Goal: Transaction & Acquisition: Purchase product/service

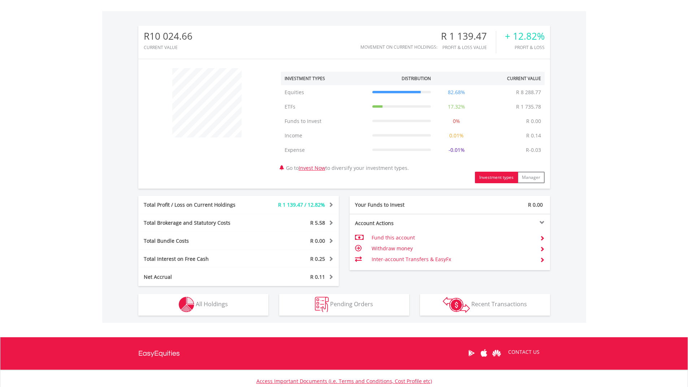
scroll to position [267, 0]
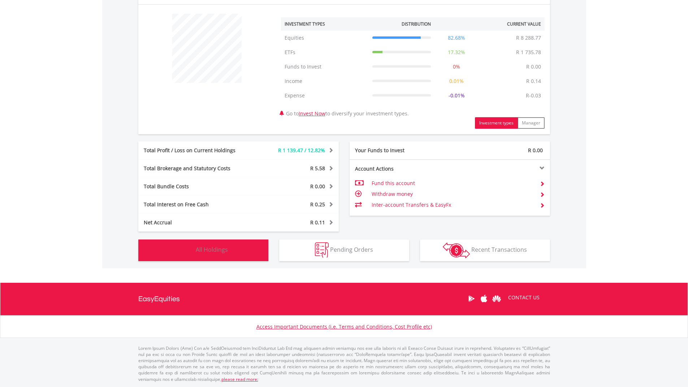
click at [244, 249] on button "Holdings All Holdings" at bounding box center [203, 251] width 130 height 22
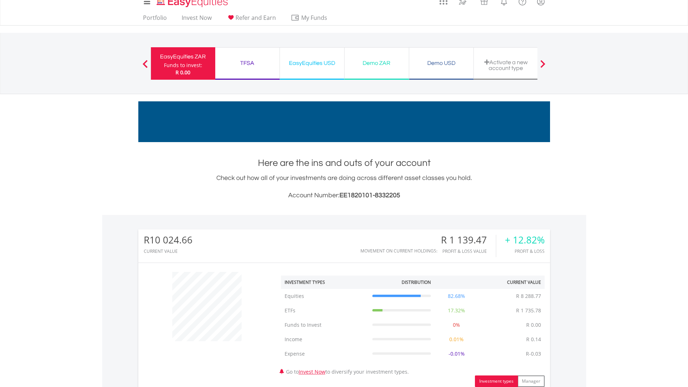
scroll to position [129, 0]
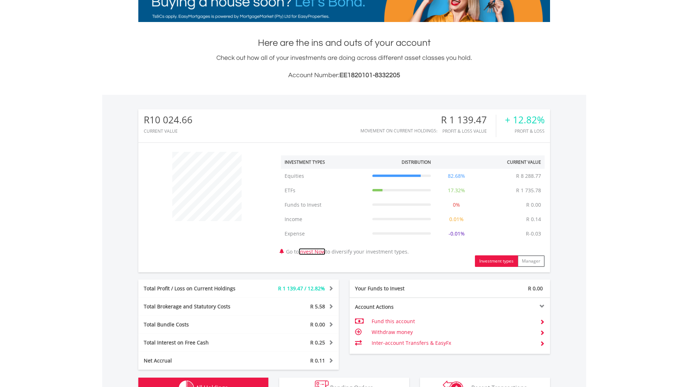
click at [313, 252] on link "Invest Now" at bounding box center [312, 251] width 27 height 7
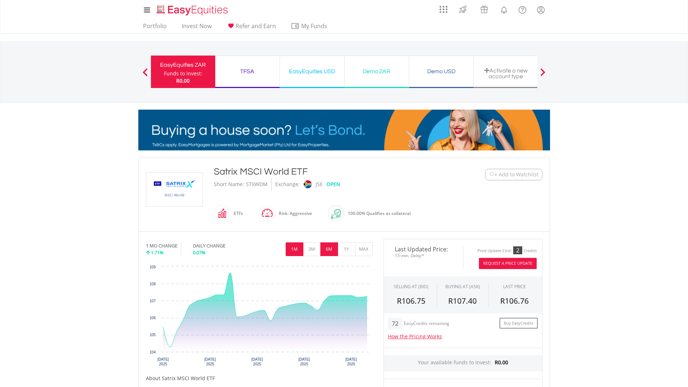
click at [331, 252] on button "6M" at bounding box center [329, 250] width 18 height 14
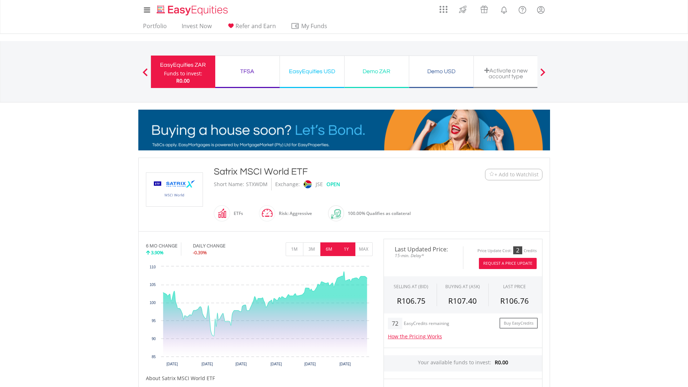
click at [348, 250] on button "1Y" at bounding box center [347, 250] width 18 height 14
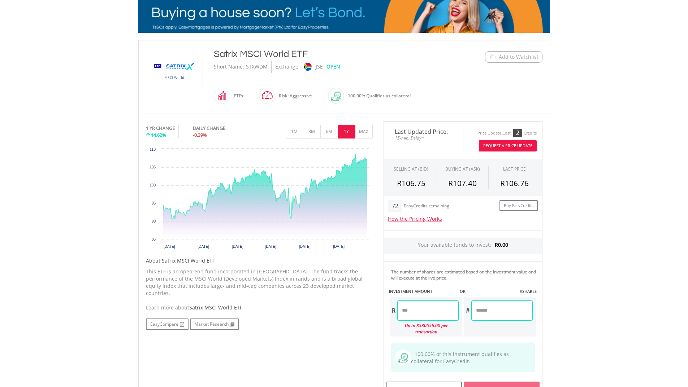
scroll to position [120, 0]
